Goal: Transaction & Acquisition: Purchase product/service

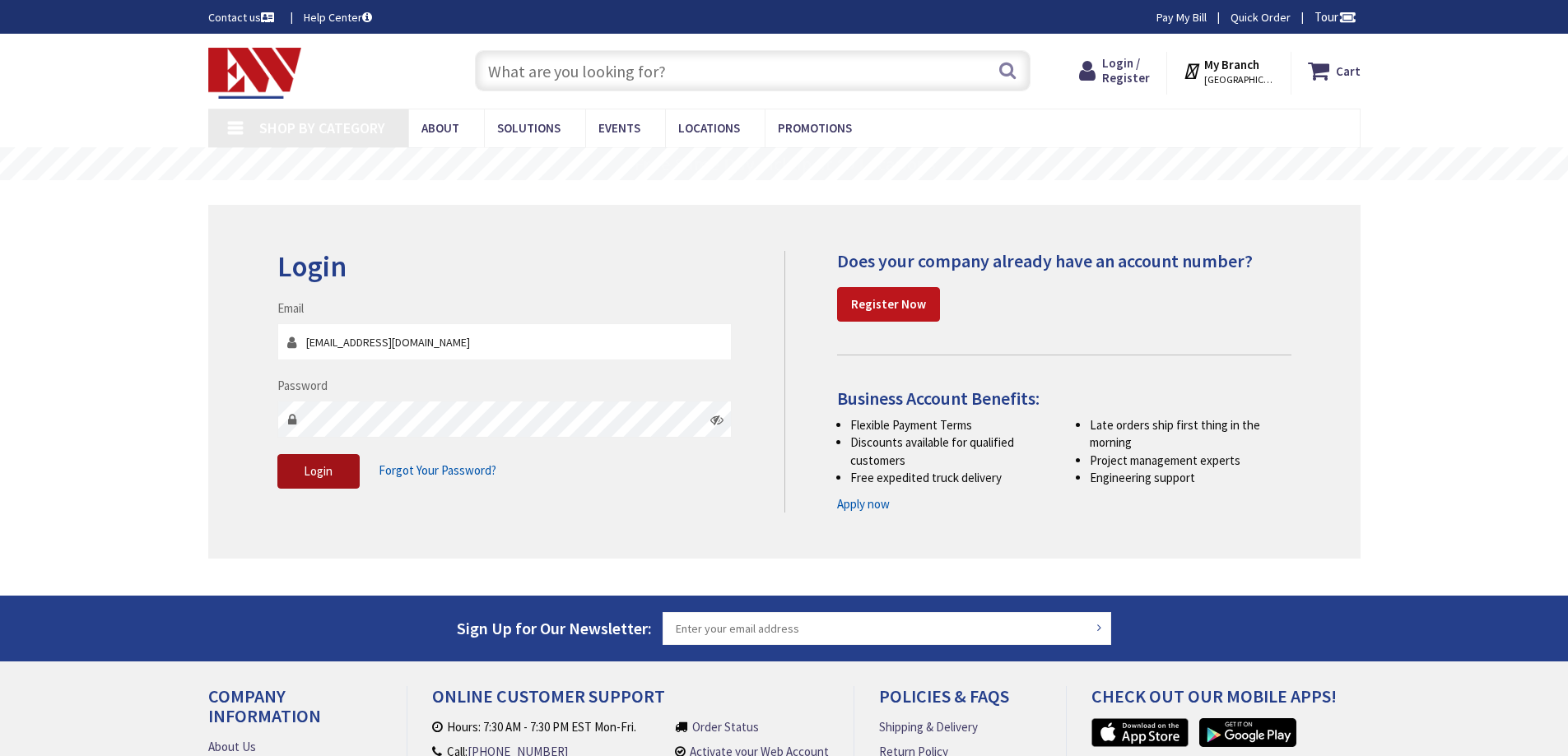
click at [331, 469] on span "Login" at bounding box center [318, 471] width 29 height 15
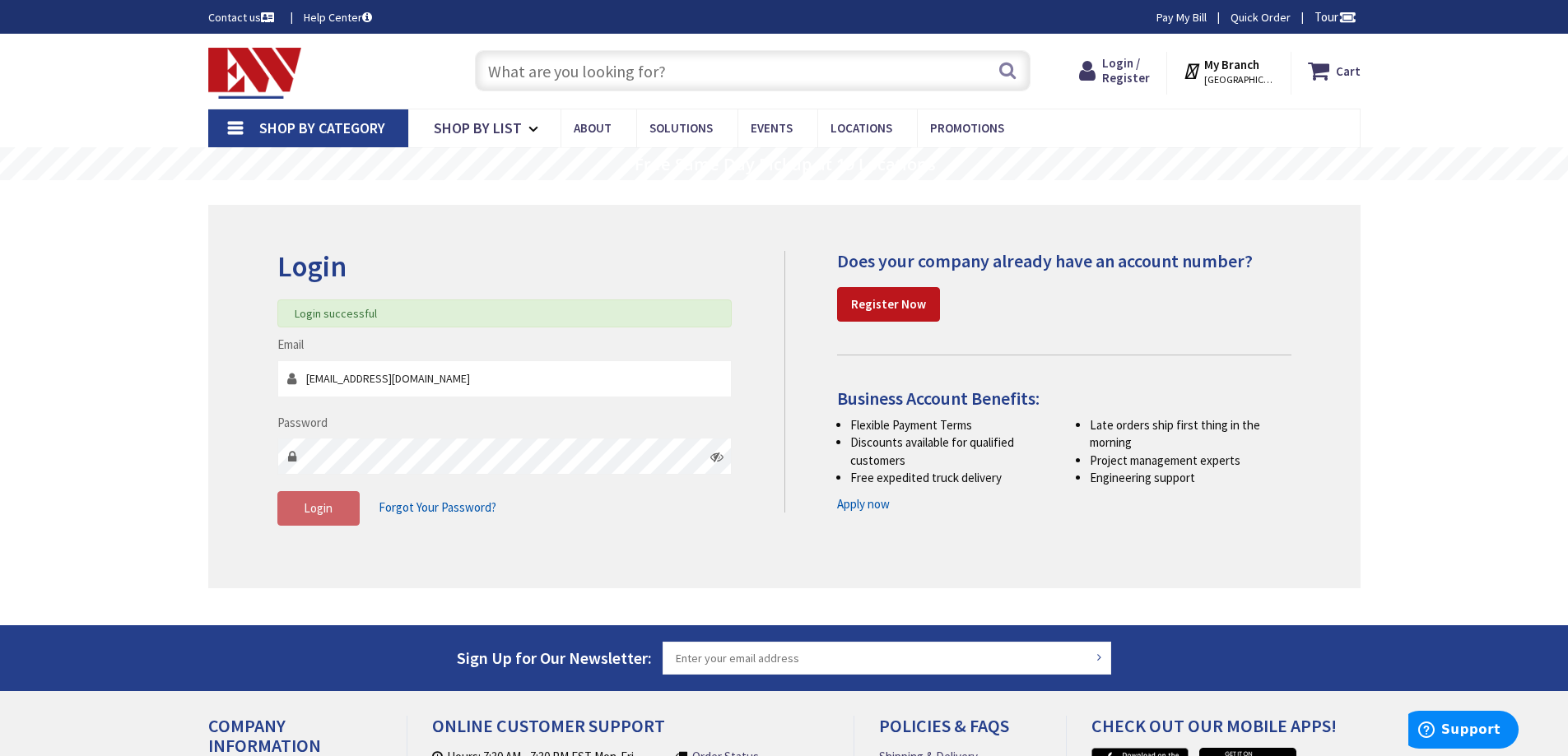
click at [558, 61] on input "text" at bounding box center [753, 71] width 556 height 41
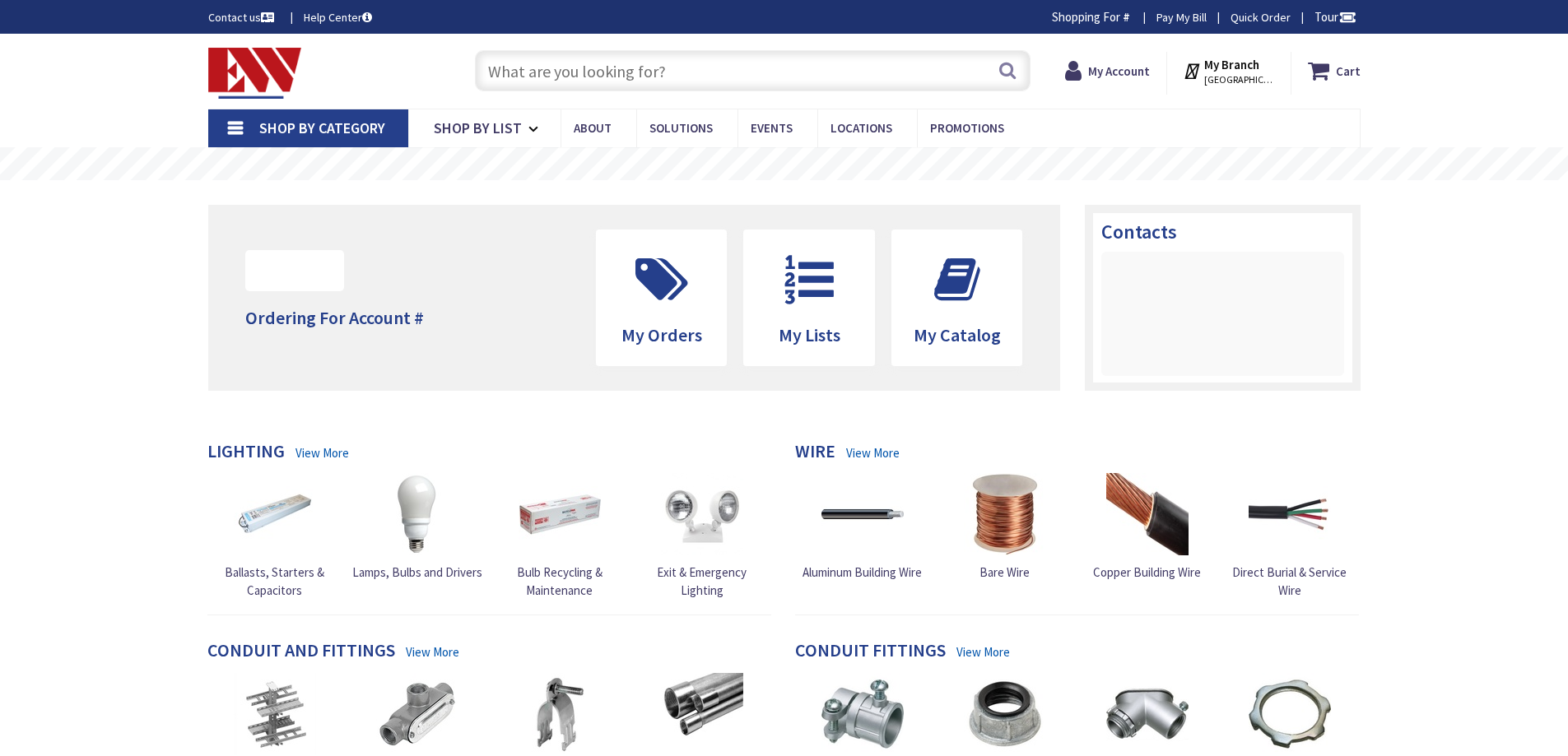
click at [542, 72] on input "text" at bounding box center [753, 71] width 556 height 41
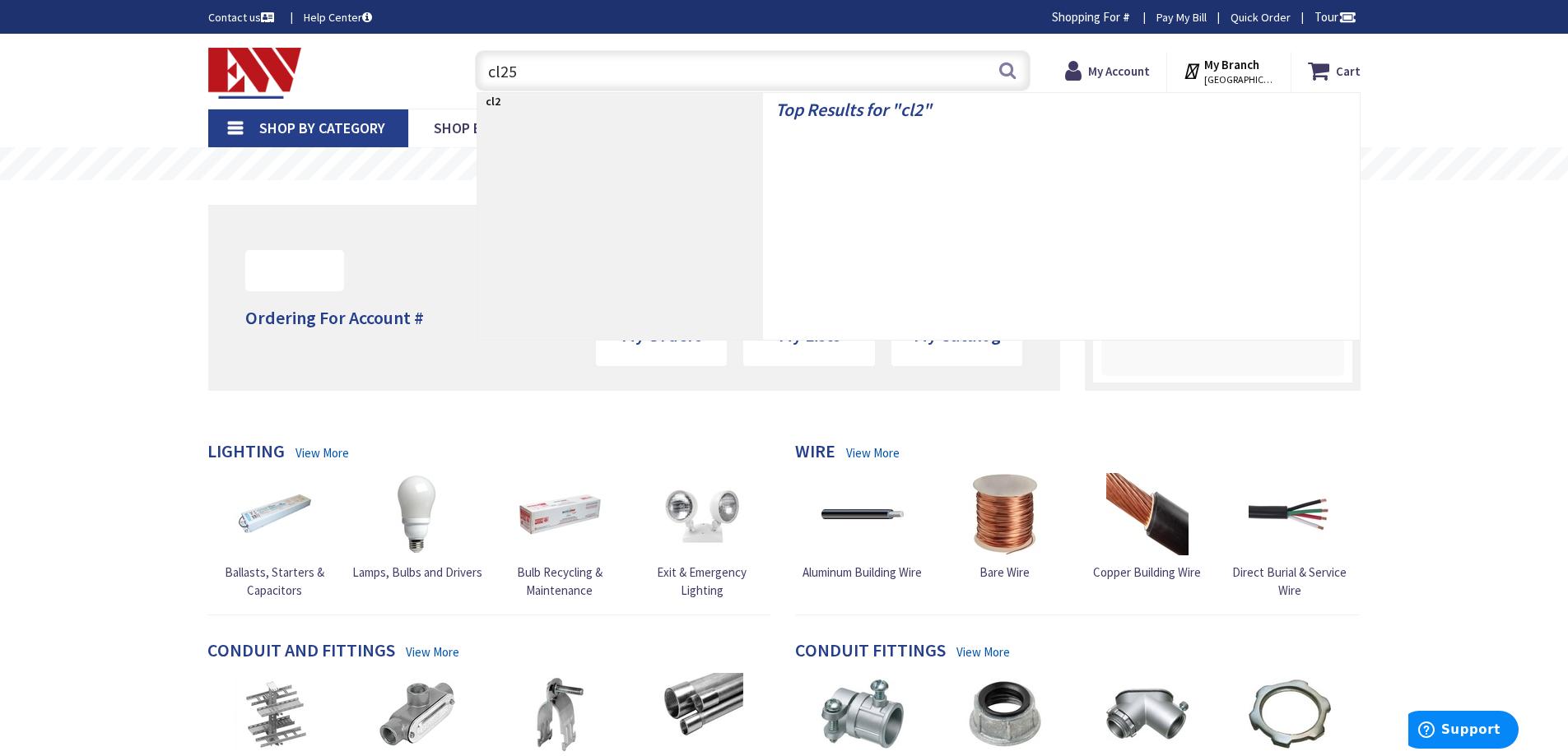
type input "cl250"
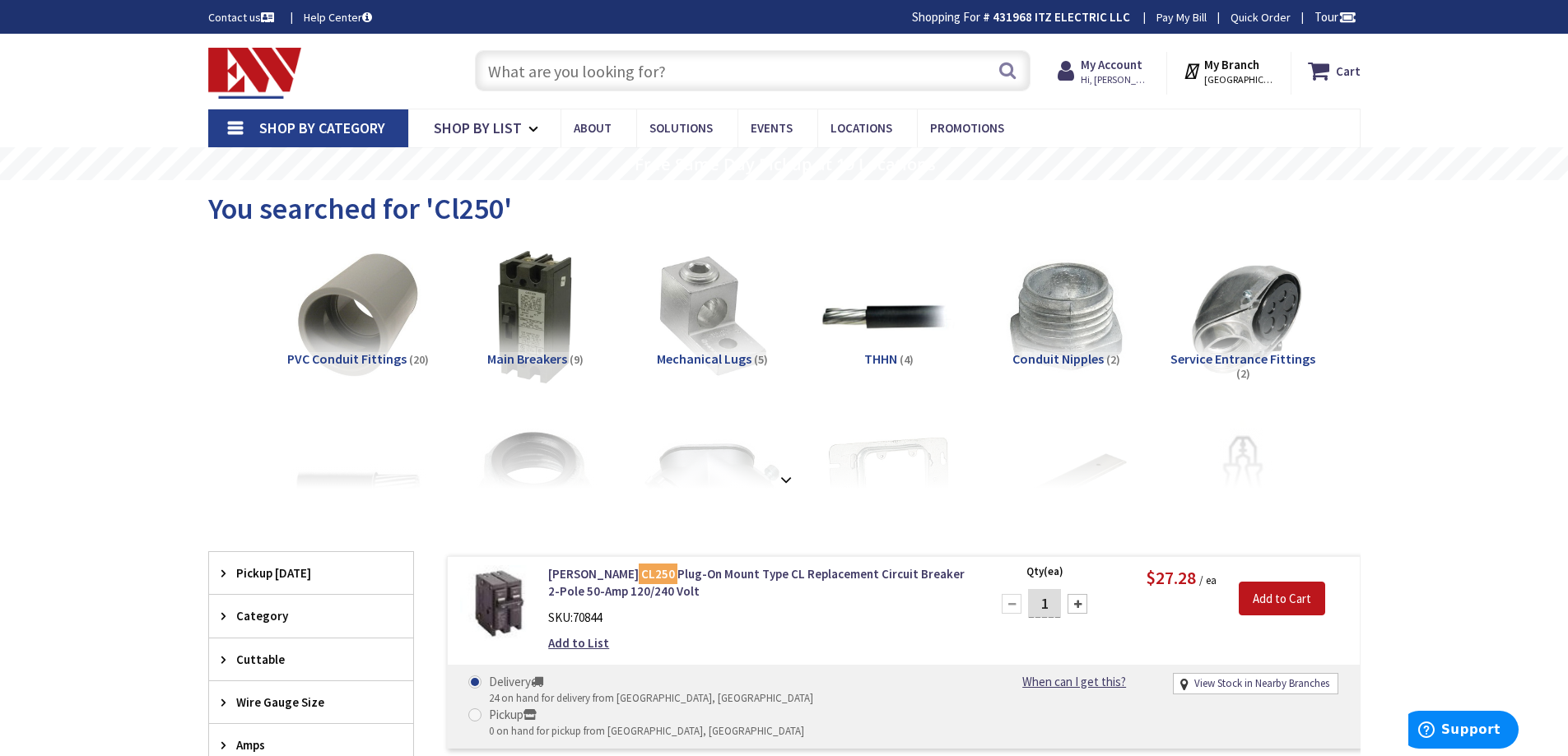
click at [668, 75] on input "text" at bounding box center [753, 71] width 556 height 41
click at [532, 72] on input "text" at bounding box center [753, 71] width 556 height 41
type input "u"
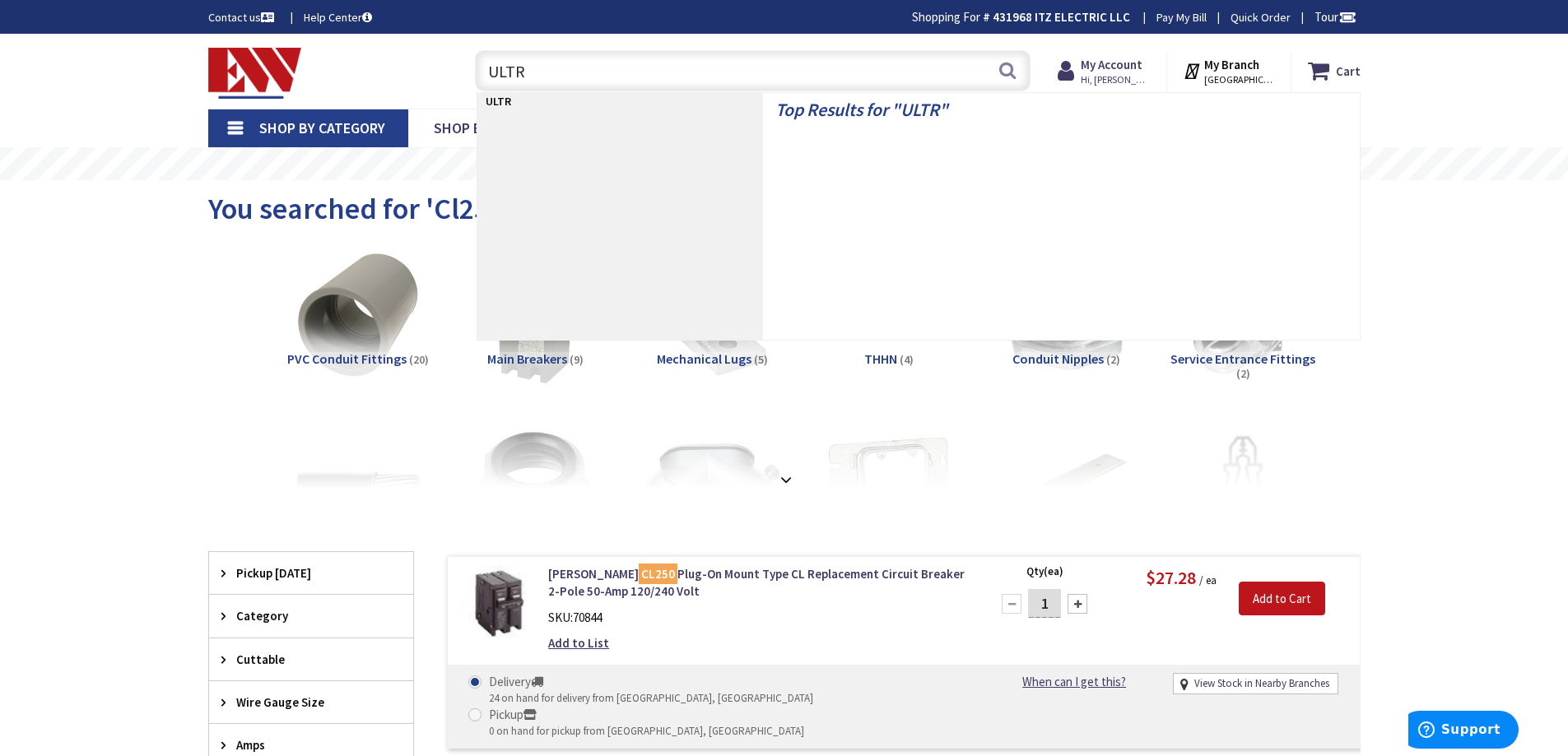
type input "ULTRA"
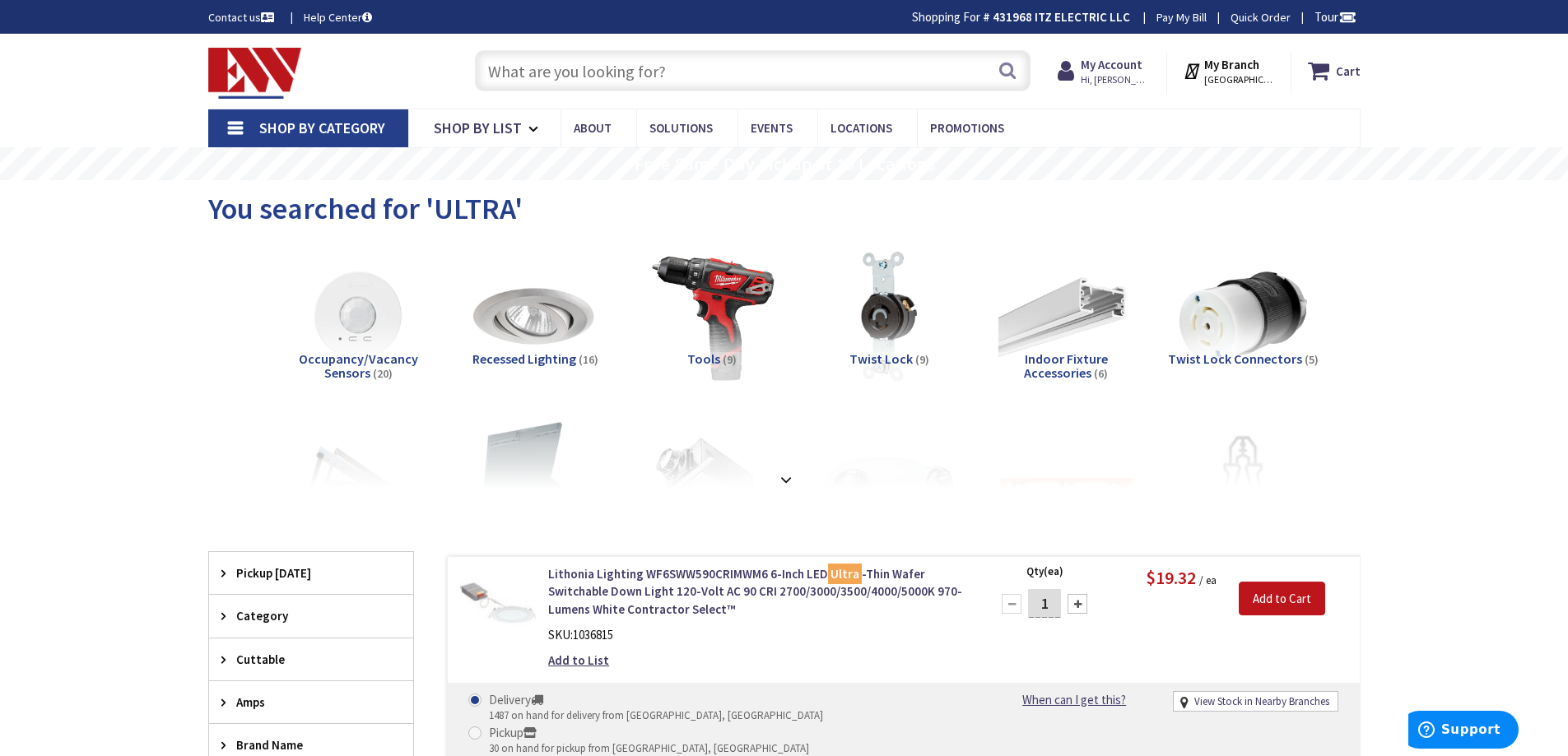
click at [648, 67] on input "text" at bounding box center [753, 71] width 556 height 41
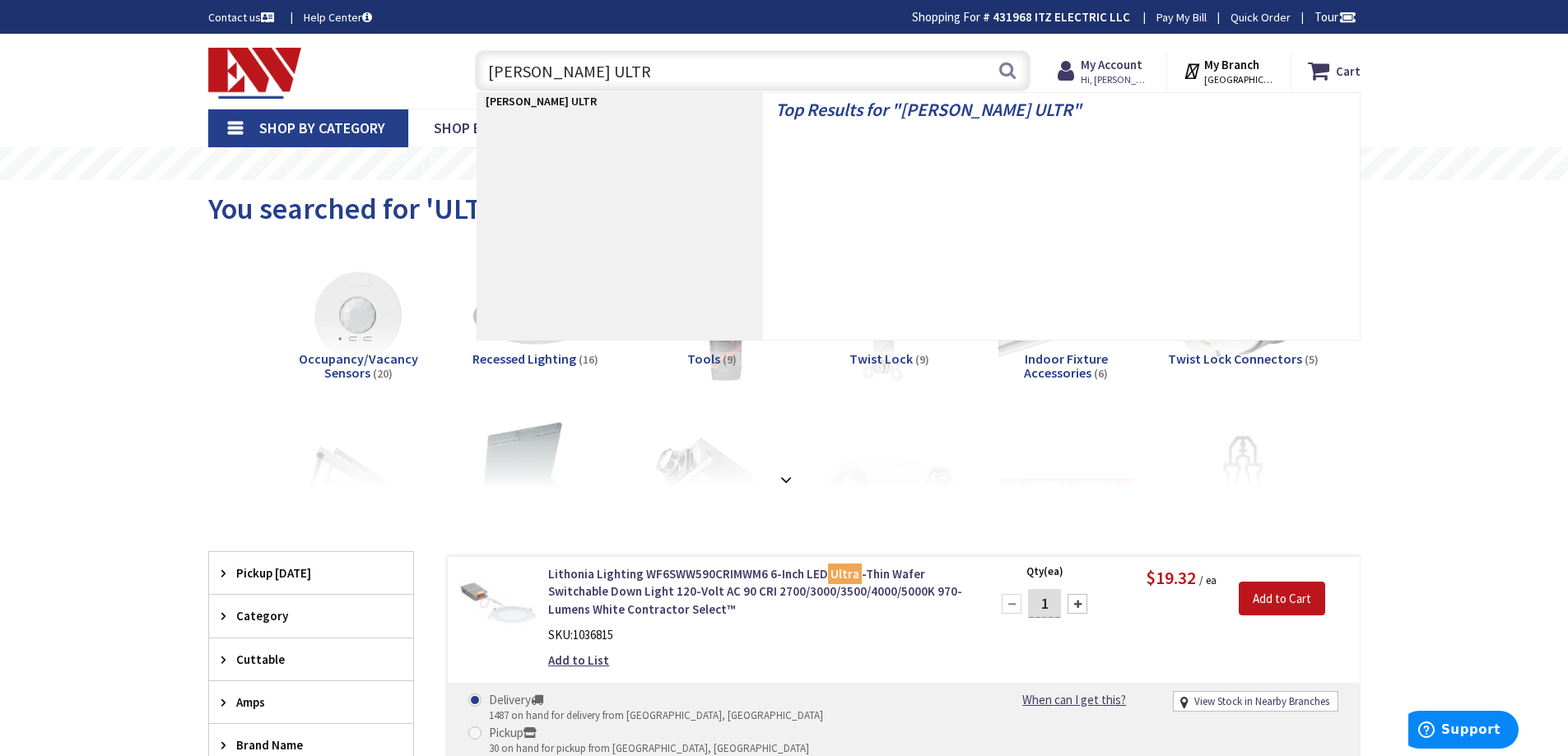
type input "EATON ULTRA"
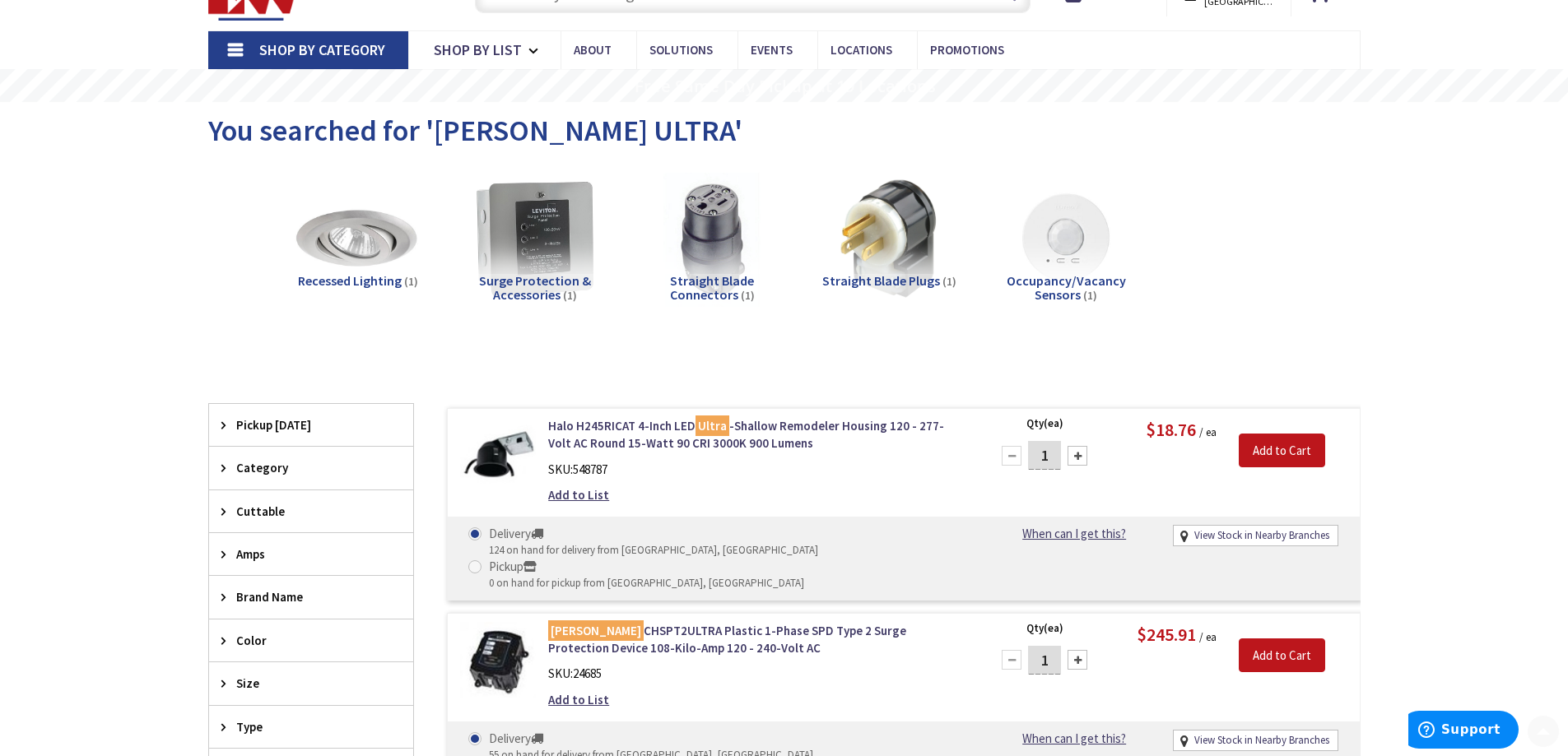
scroll to position [247, 0]
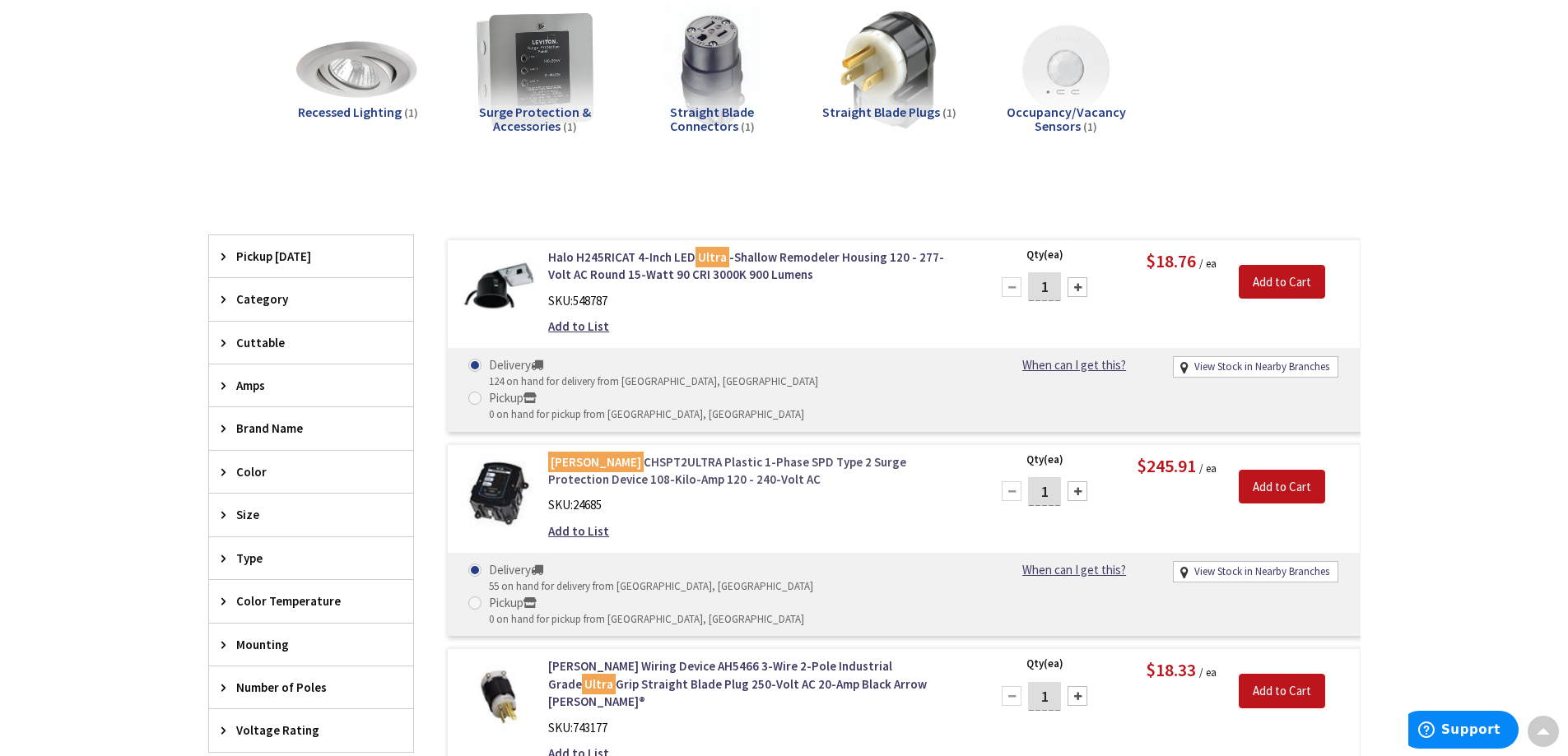
click at [597, 453] on link "Eaton CHSPT2ULTRA Plastic 1-Phase SPD Type 2 Surge Protection Device 108-Kilo-A…" at bounding box center [757, 471] width 419 height 36
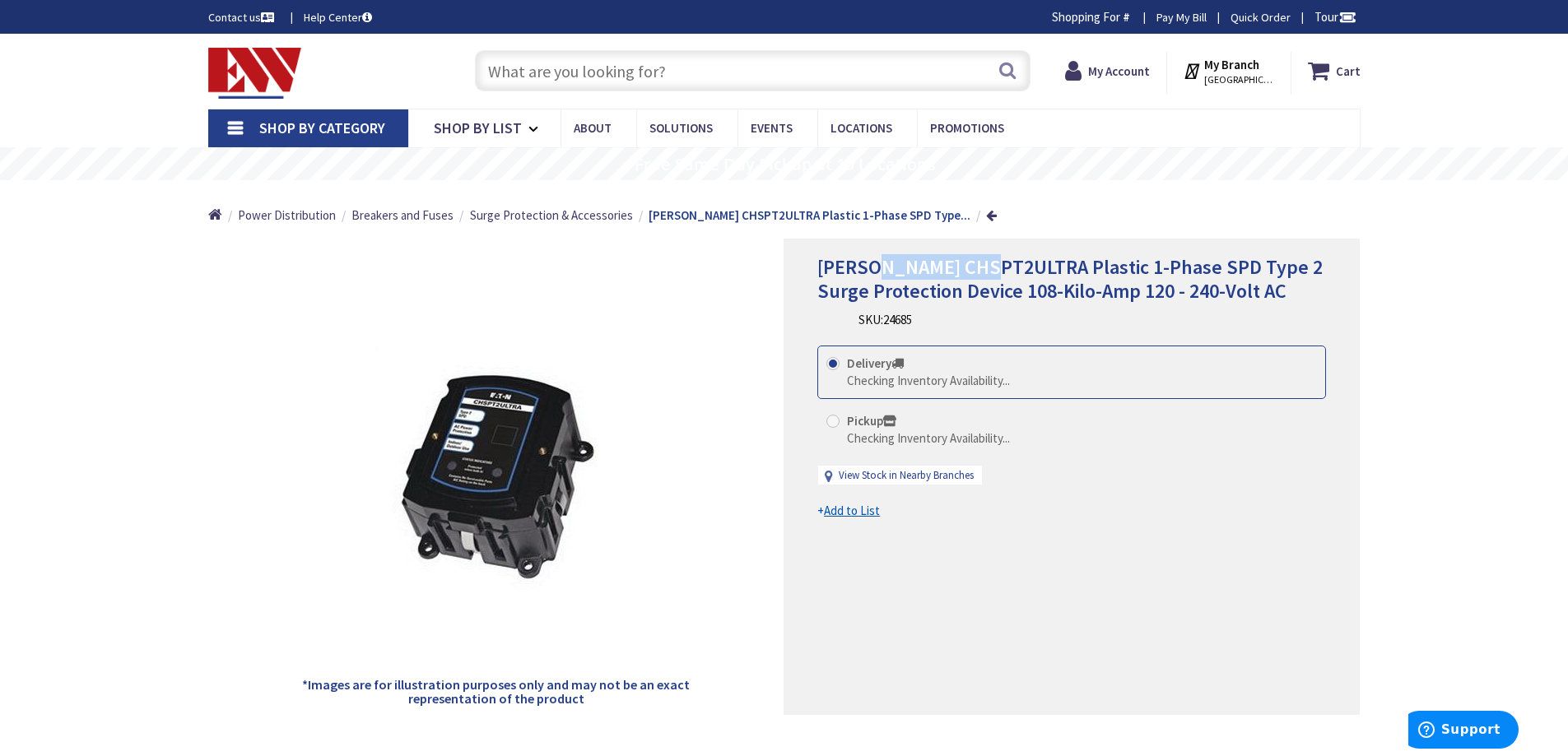
drag, startPoint x: 873, startPoint y: 268, endPoint x: 990, endPoint y: 273, distance: 117.1
click at [990, 273] on span "[PERSON_NAME] CHSPT2ULTRA Plastic 1-Phase SPD Type 2 Surge Protection Device 10…" at bounding box center [1070, 279] width 506 height 49
